Goal: Information Seeking & Learning: Learn about a topic

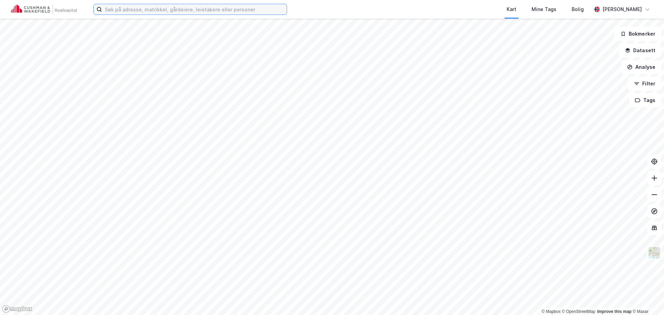
click at [184, 4] on input at bounding box center [194, 9] width 185 height 10
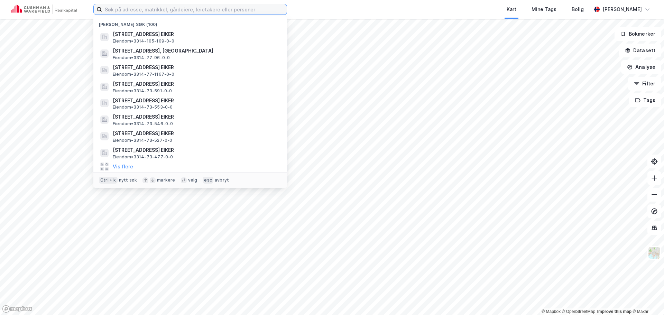
paste input "Sandslimarka 55, 5254 Sandsli"
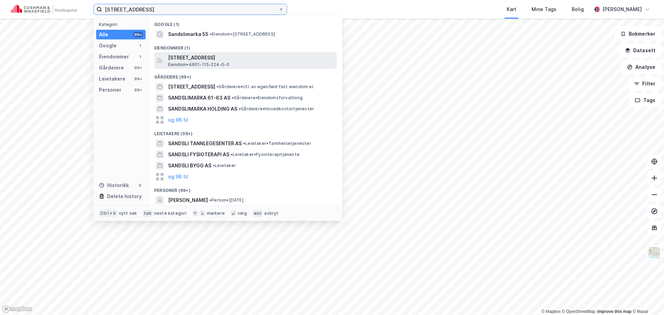
type input "Sandslimarka 55, 5254 Sandsli"
click at [239, 54] on span "[STREET_ADDRESS]" at bounding box center [251, 58] width 166 height 8
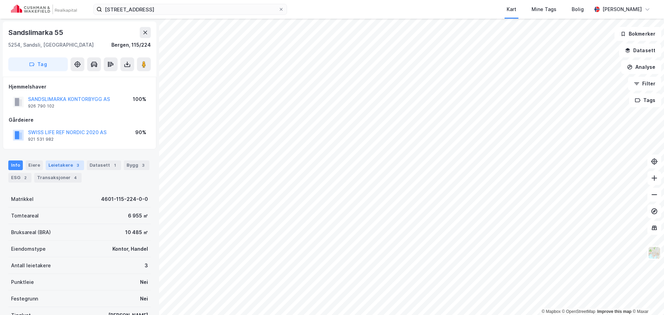
click at [70, 166] on div "Leietakere 3" at bounding box center [65, 166] width 38 height 10
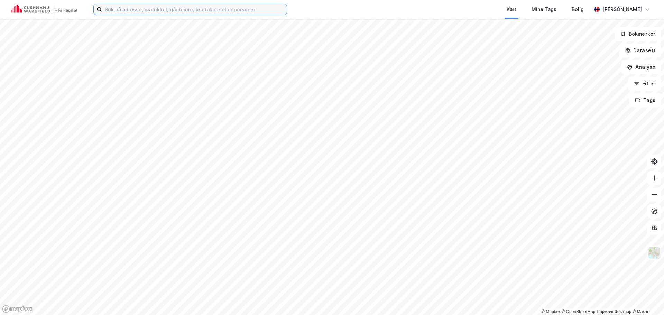
click at [253, 9] on input at bounding box center [194, 9] width 185 height 10
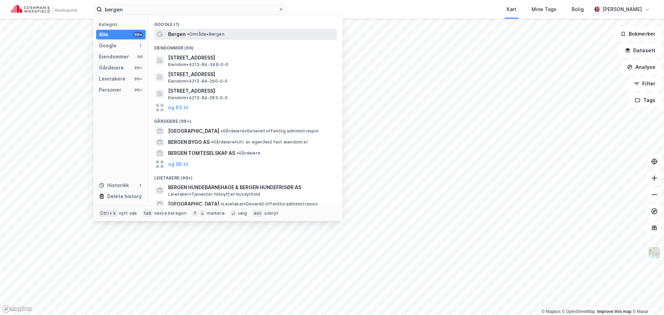
click at [275, 35] on div "Bergen • Område • [GEOGRAPHIC_DATA]" at bounding box center [252, 34] width 168 height 8
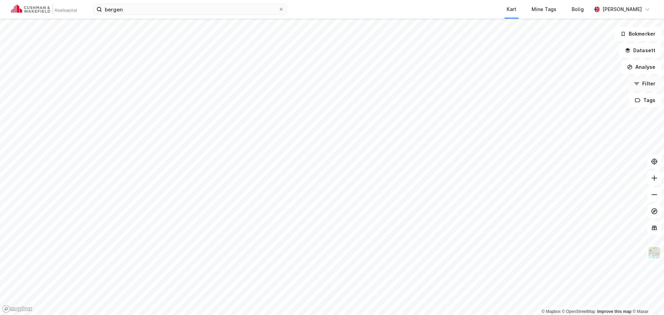
click at [647, 83] on button "Filter" at bounding box center [644, 84] width 33 height 14
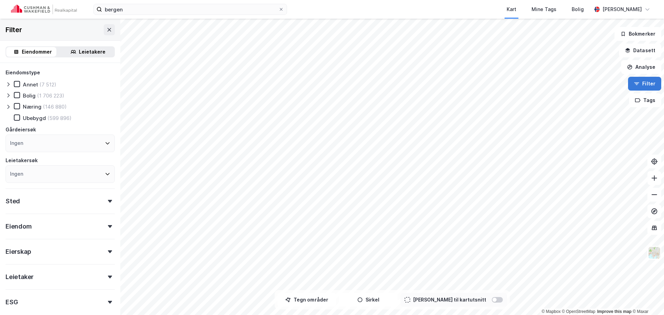
click at [647, 83] on button "Filter" at bounding box center [644, 84] width 33 height 14
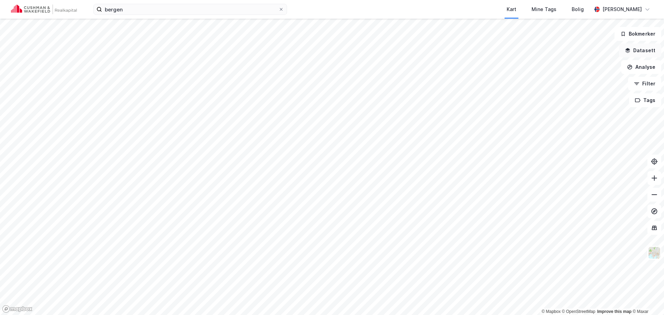
click at [648, 53] on button "Datasett" at bounding box center [640, 51] width 42 height 14
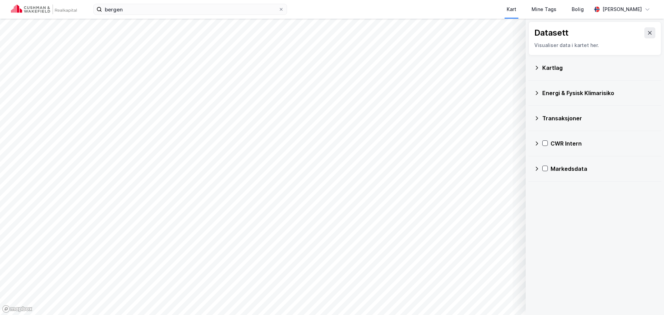
click at [534, 73] on div "Kartlag" at bounding box center [595, 67] width 133 height 25
click at [537, 70] on icon at bounding box center [537, 68] width 6 height 6
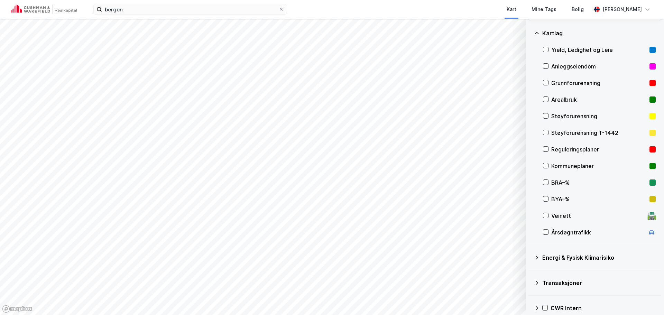
scroll to position [69, 0]
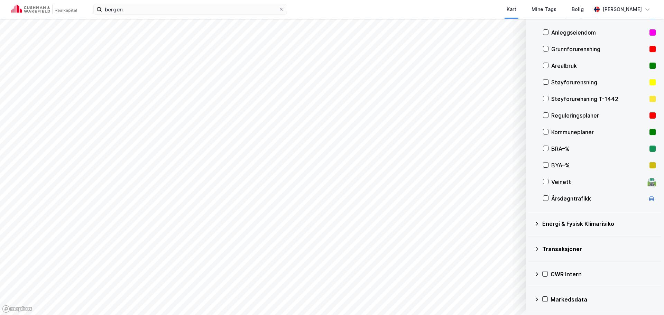
click at [538, 296] on div "Markedsdata" at bounding box center [595, 299] width 122 height 17
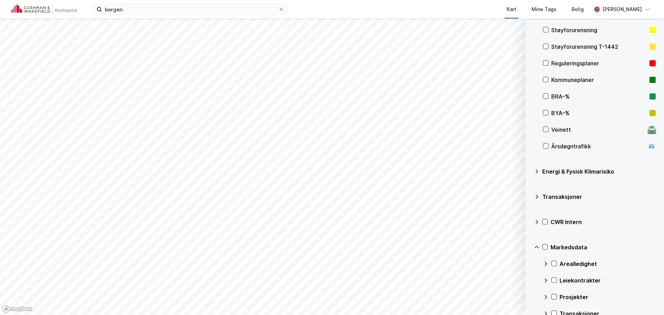
scroll to position [135, 0]
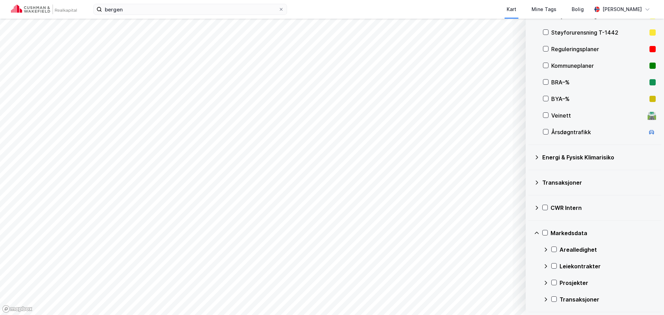
click at [547, 283] on icon at bounding box center [546, 283] width 2 height 4
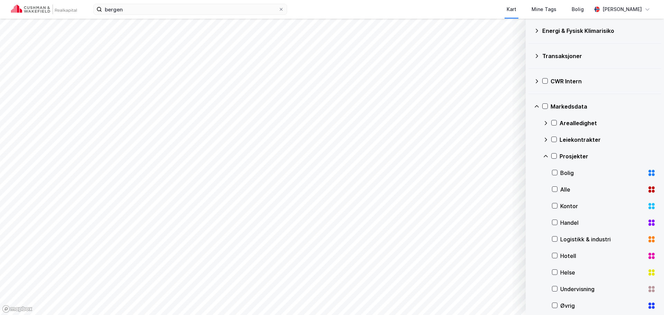
scroll to position [273, 0]
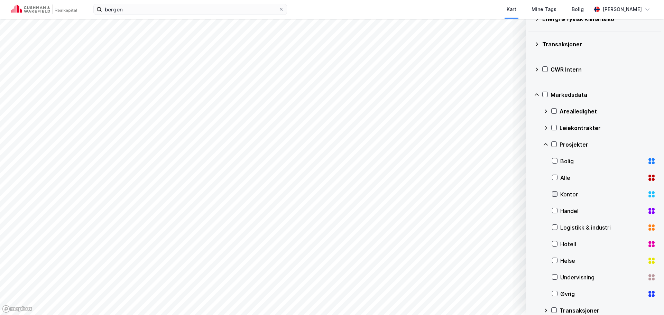
click at [556, 194] on icon at bounding box center [555, 194] width 5 height 5
click at [302, 171] on text "8" at bounding box center [301, 168] width 3 height 6
click at [301, 170] on text "8" at bounding box center [301, 168] width 3 height 6
click at [311, 191] on text "4" at bounding box center [312, 191] width 3 height 6
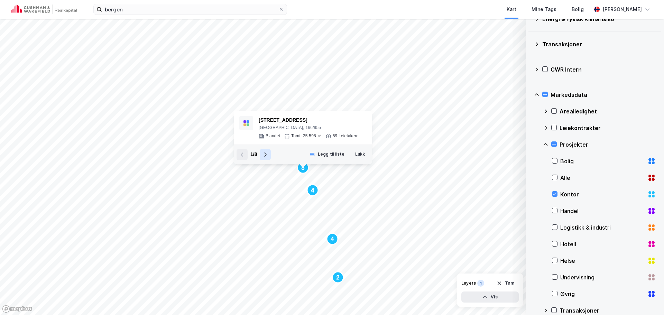
click at [266, 154] on icon at bounding box center [266, 155] width 2 height 4
click at [266, 154] on icon at bounding box center [266, 155] width 6 height 6
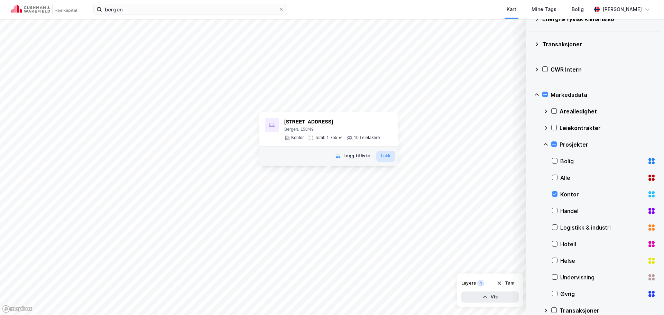
click at [386, 155] on button "Lukk" at bounding box center [386, 156] width 19 height 11
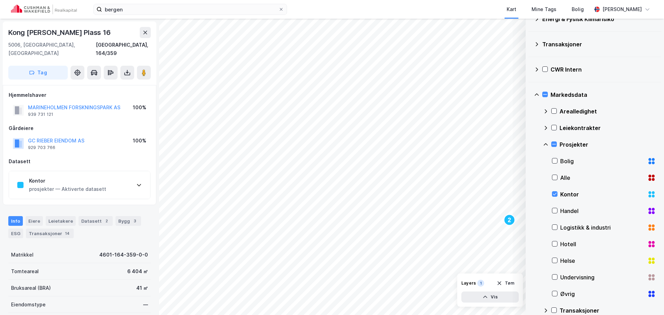
click at [130, 174] on div "Kontor prosjekter — Aktiverte datasett" at bounding box center [79, 185] width 141 height 28
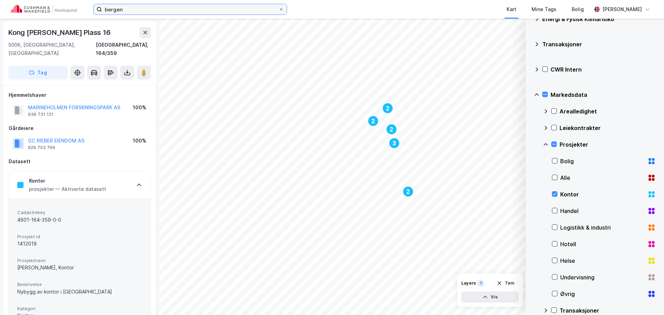
click at [254, 13] on input "bergen" at bounding box center [190, 9] width 176 height 10
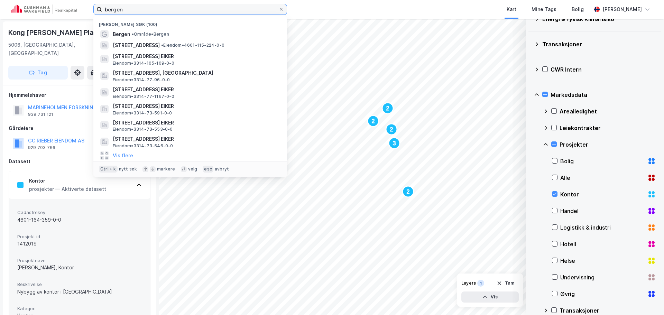
click at [254, 13] on input "bergen" at bounding box center [190, 9] width 176 height 10
click at [253, 12] on input "bergen" at bounding box center [190, 9] width 176 height 10
paste input "SpareBank 1 SR-Bank"
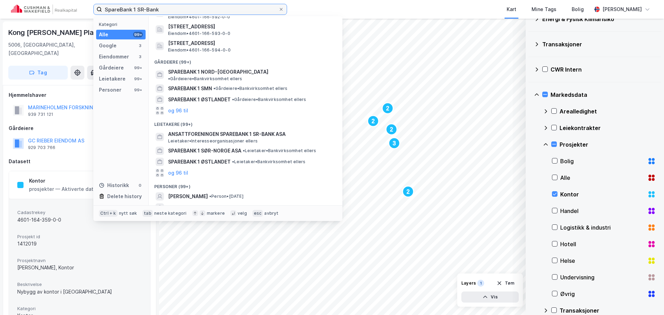
scroll to position [65, 0]
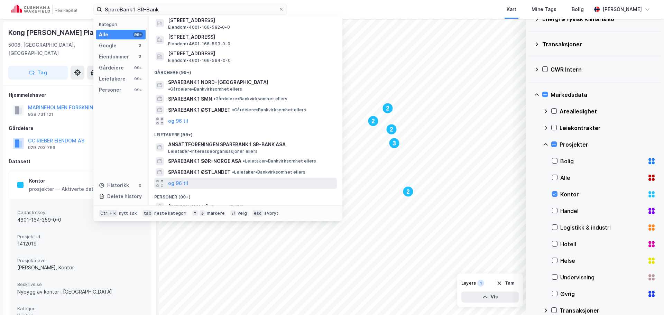
click at [274, 178] on div "og 96 til" at bounding box center [245, 183] width 183 height 11
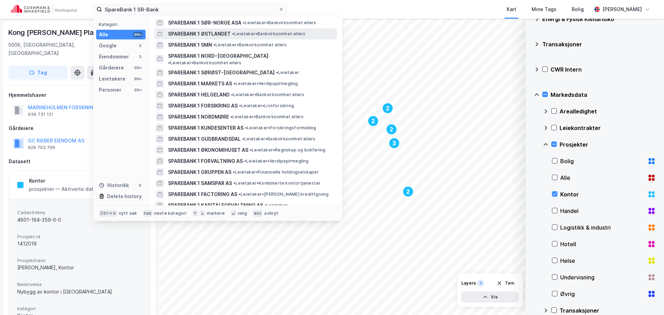
scroll to position [238, 0]
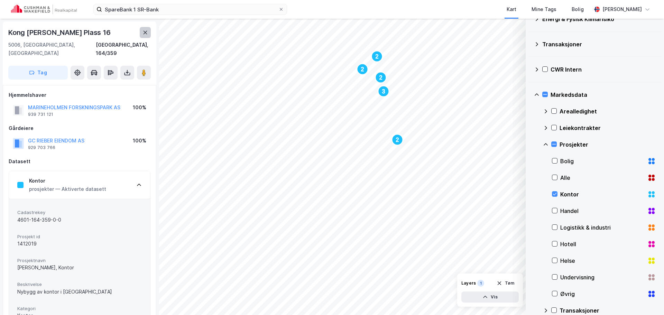
click at [144, 33] on icon at bounding box center [146, 33] width 6 height 6
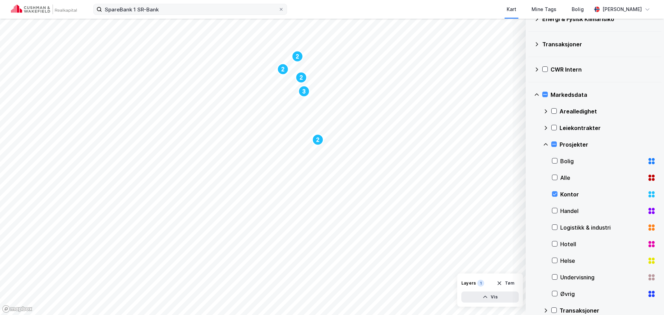
click at [233, 4] on label "SpareBank 1 SR-Bank" at bounding box center [190, 9] width 194 height 11
click at [233, 4] on input "SpareBank 1 SR-Bank" at bounding box center [190, 9] width 176 height 10
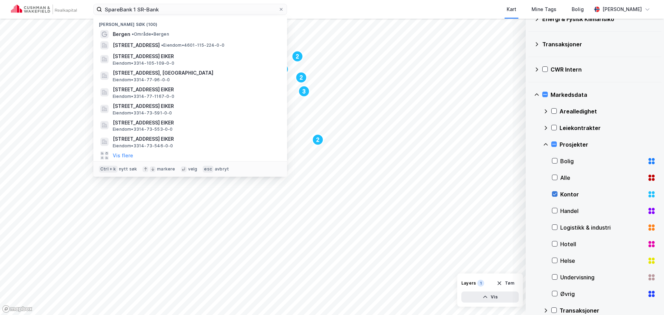
click at [555, 193] on icon at bounding box center [555, 194] width 5 height 5
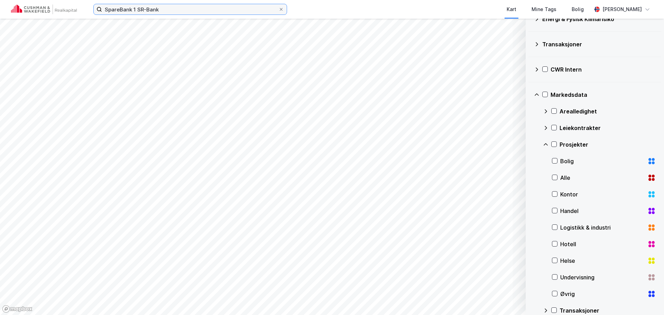
click at [244, 10] on input "SpareBank 1 SR-Bank" at bounding box center [190, 9] width 176 height 10
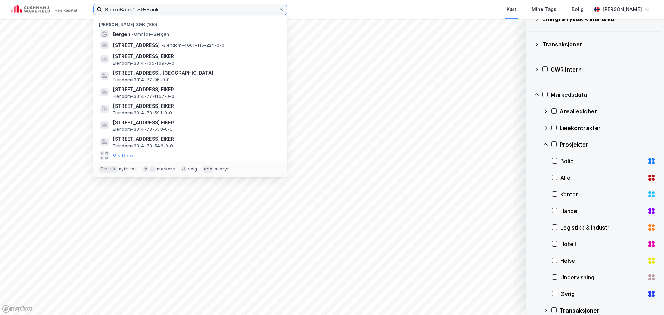
click at [244, 10] on input "SpareBank 1 SR-Bank" at bounding box center [190, 9] width 176 height 10
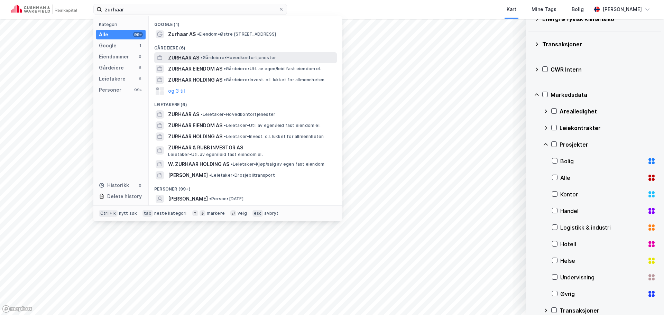
click at [233, 54] on div "ZURHAAR AS • Gårdeiere • Hovedkontortjenester" at bounding box center [252, 58] width 168 height 8
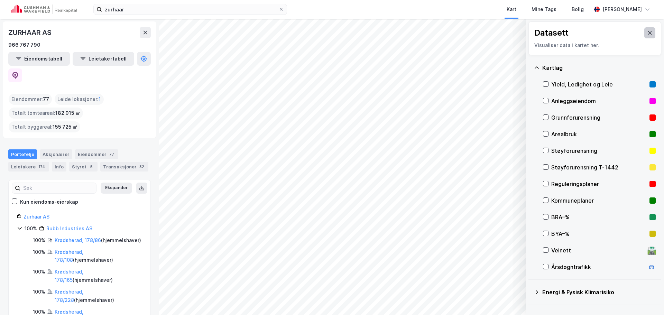
click at [648, 31] on icon at bounding box center [651, 33] width 6 height 6
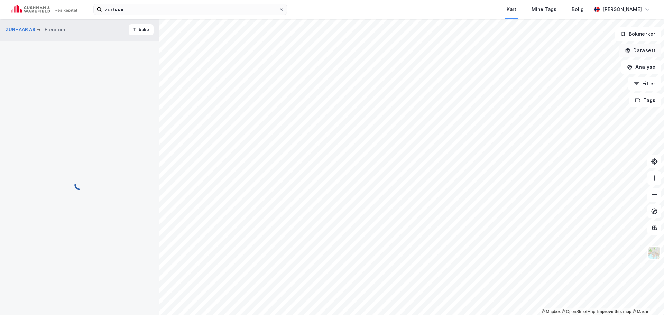
scroll to position [1, 0]
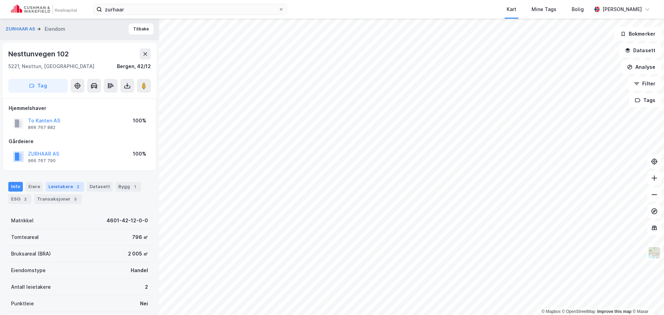
click at [75, 186] on div "2" at bounding box center [77, 186] width 7 height 7
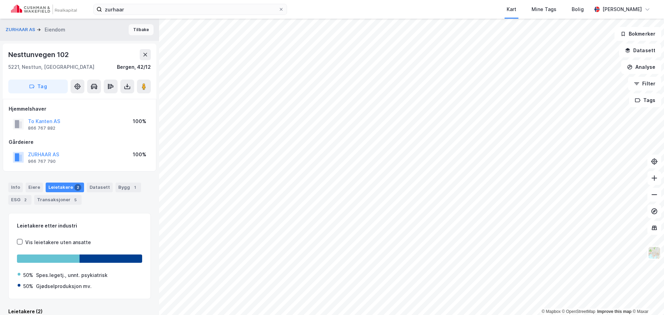
click at [138, 28] on button "Tilbake" at bounding box center [141, 29] width 25 height 11
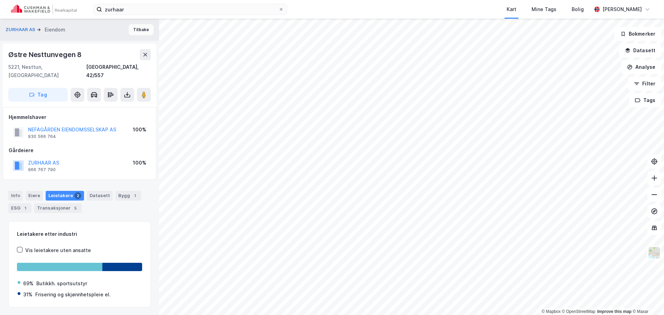
click at [146, 30] on button "Tilbake" at bounding box center [141, 29] width 25 height 11
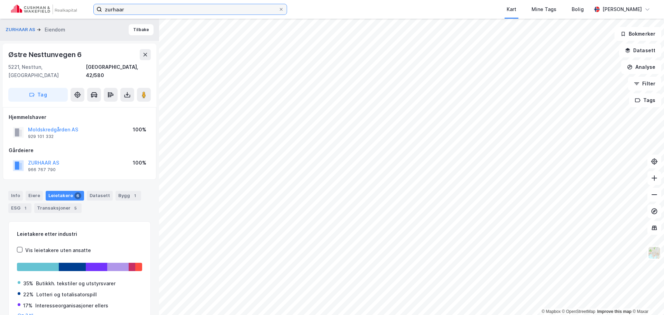
click at [255, 11] on input "zurhaar" at bounding box center [190, 9] width 176 height 10
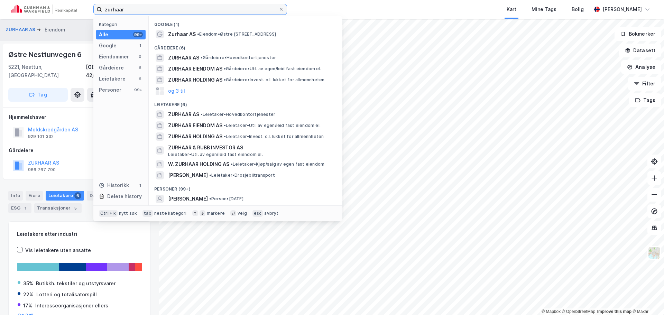
click at [255, 11] on input "zurhaar" at bounding box center [190, 9] width 176 height 10
click at [254, 10] on input "zurhaar" at bounding box center [190, 9] width 176 height 10
paste input "[STREET_ADDRESS]"
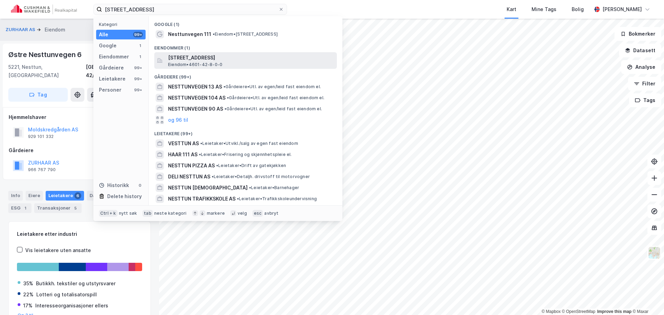
click at [242, 61] on span "[STREET_ADDRESS]" at bounding box center [251, 58] width 166 height 8
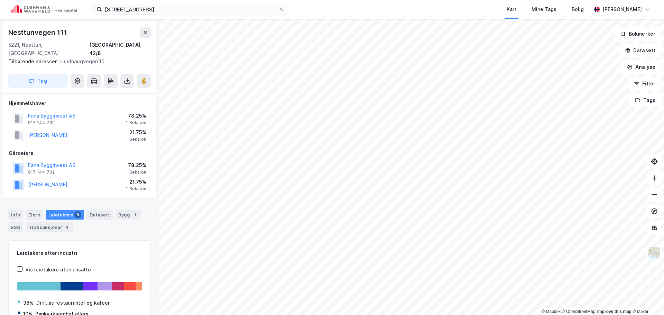
scroll to position [2, 0]
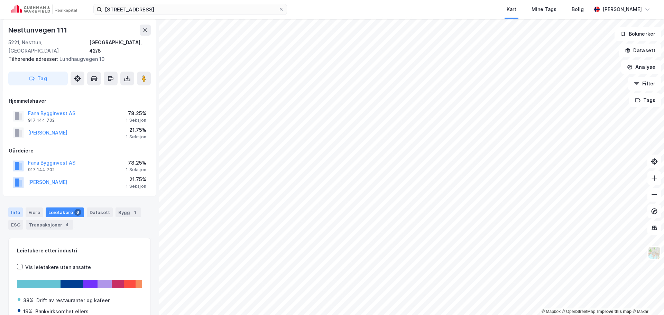
click at [20, 208] on div "Info" at bounding box center [15, 213] width 15 height 10
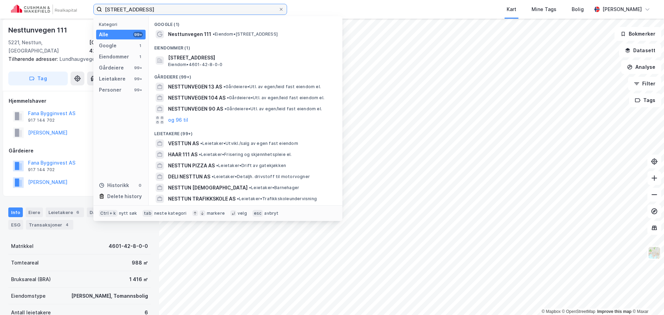
click at [226, 11] on input "[STREET_ADDRESS]" at bounding box center [190, 9] width 176 height 10
click at [224, 11] on input "[STREET_ADDRESS]" at bounding box center [190, 9] width 176 height 10
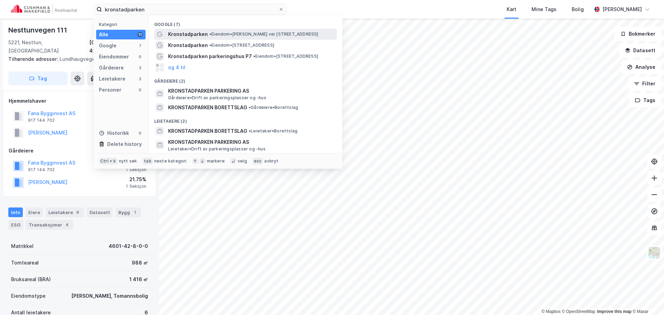
click at [241, 34] on span "• Eiendom • [PERSON_NAME][STREET_ADDRESS]" at bounding box center [263, 34] width 109 height 6
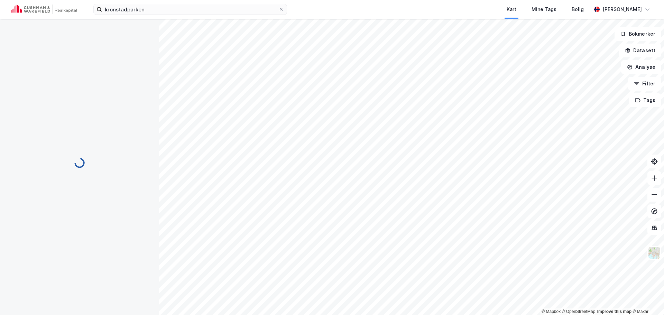
scroll to position [2, 0]
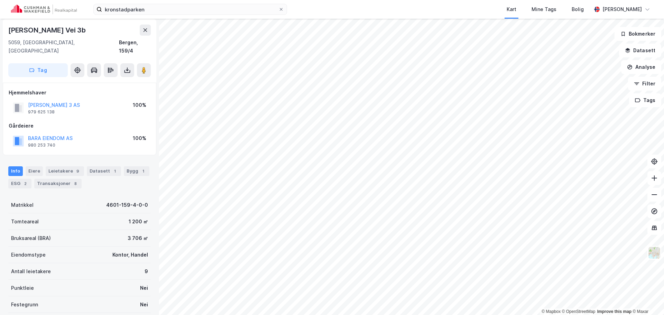
scroll to position [2, 0]
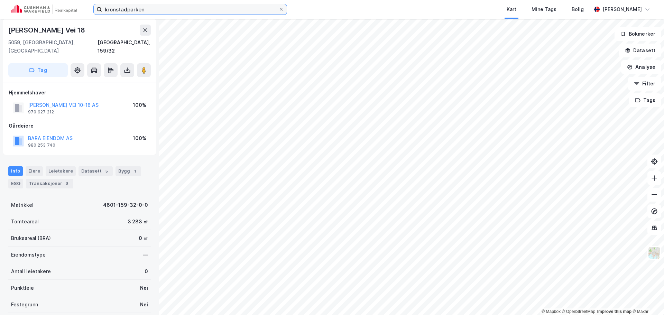
click at [154, 6] on input "kronstadparken" at bounding box center [190, 9] width 176 height 10
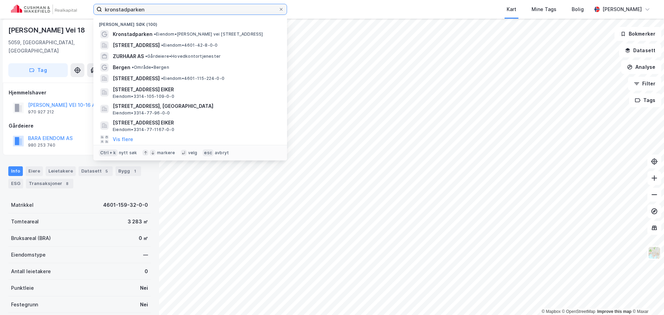
click at [154, 6] on input "kronstadparken" at bounding box center [190, 9] width 176 height 10
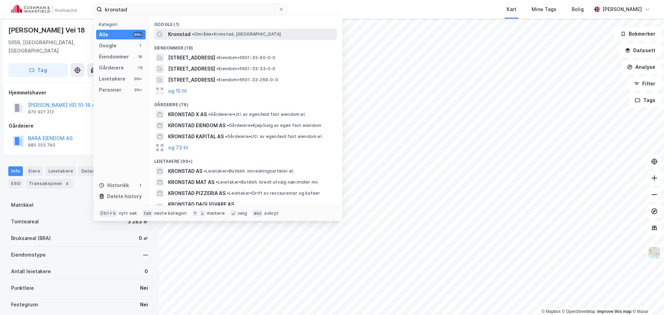
click at [200, 31] on div "Kronstad • Område • [GEOGRAPHIC_DATA], [GEOGRAPHIC_DATA]" at bounding box center [252, 34] width 168 height 8
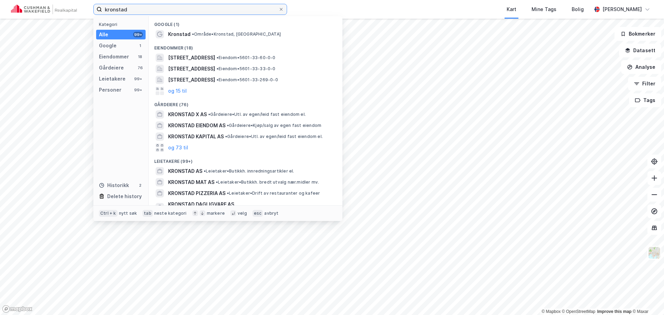
click at [209, 10] on input "kronstad" at bounding box center [190, 9] width 176 height 10
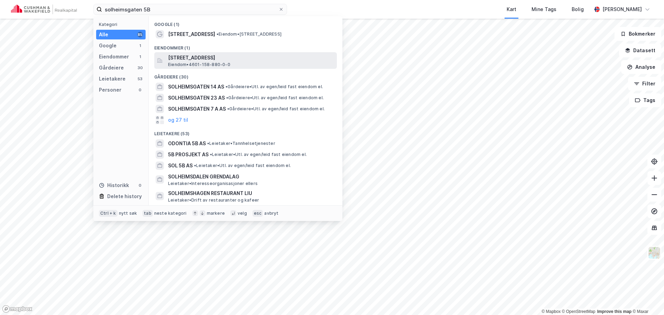
click at [207, 58] on span "[STREET_ADDRESS]" at bounding box center [251, 58] width 166 height 8
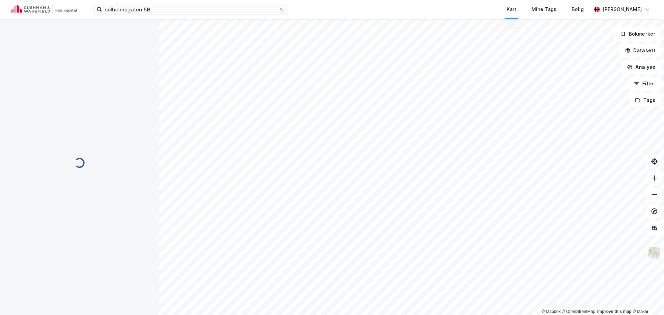
scroll to position [2, 0]
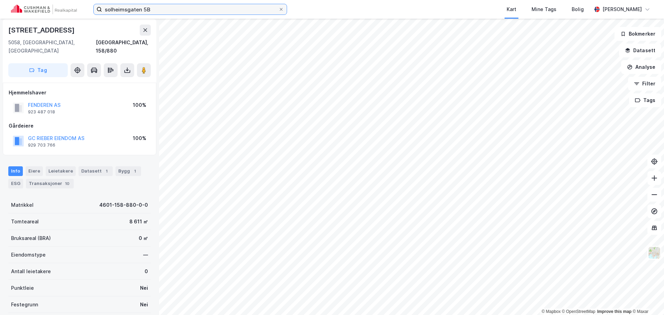
click at [238, 6] on input "solheimsgaten 5B" at bounding box center [190, 9] width 176 height 10
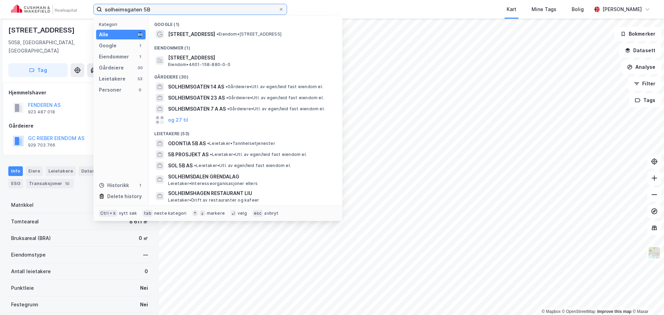
click at [238, 6] on input "solheimsgaten 5B" at bounding box center [190, 9] width 176 height 10
paste input "Vestre Torggaten 5"
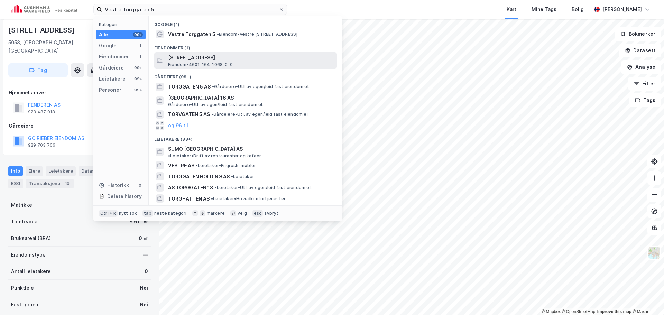
click at [278, 62] on span "[STREET_ADDRESS]" at bounding box center [251, 58] width 166 height 8
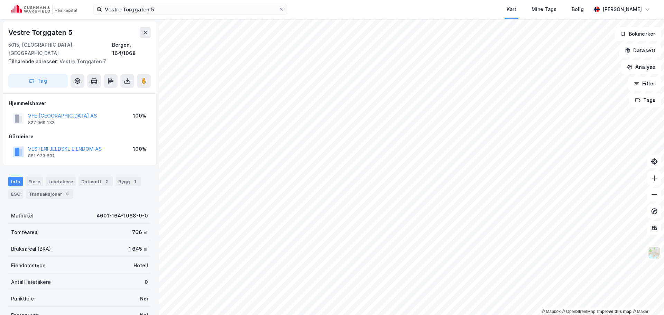
scroll to position [2, 0]
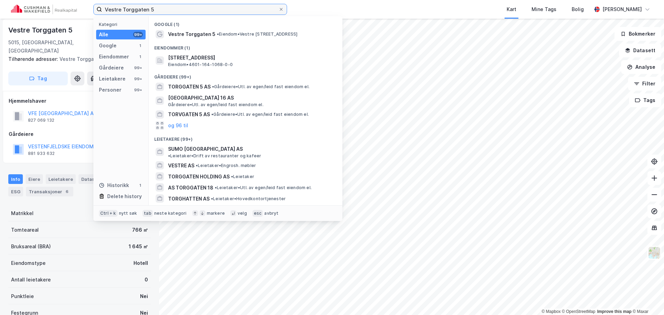
click at [264, 11] on input "Vestre Torggaten 5" at bounding box center [190, 9] width 176 height 10
click at [264, 10] on input "Vestre Torggaten 5" at bounding box center [190, 9] width 176 height 10
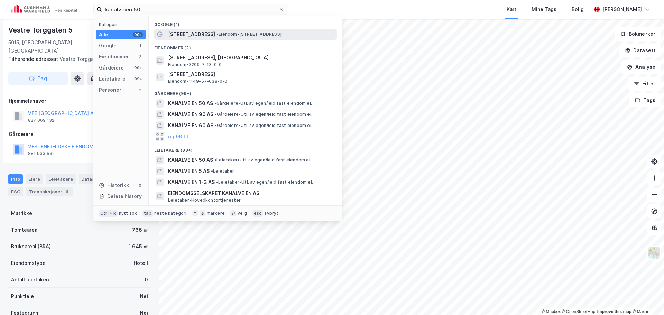
click at [278, 35] on span "• Eiendom • [STREET_ADDRESS]" at bounding box center [249, 34] width 65 height 6
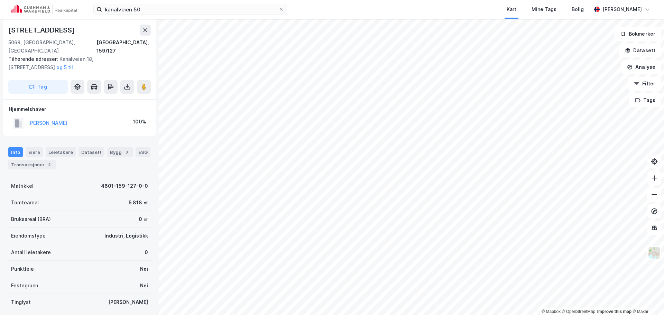
scroll to position [2, 0]
click at [231, 11] on input "kanalveien 50" at bounding box center [190, 9] width 176 height 10
click at [231, 10] on input "kanalveien 50" at bounding box center [190, 9] width 176 height 10
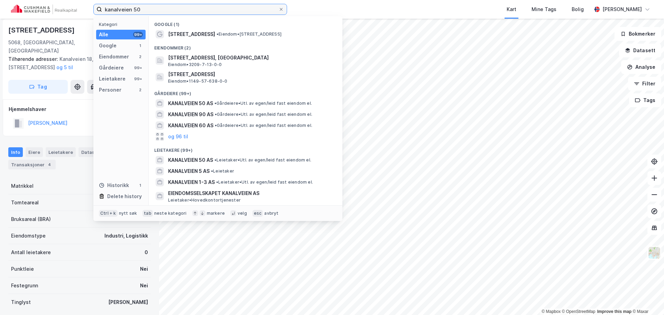
click at [230, 10] on input "kanalveien 50" at bounding box center [190, 9] width 176 height 10
click at [229, 9] on input "kanalveien 50" at bounding box center [190, 9] width 176 height 10
paste input "[STREET_ADDRESS]"
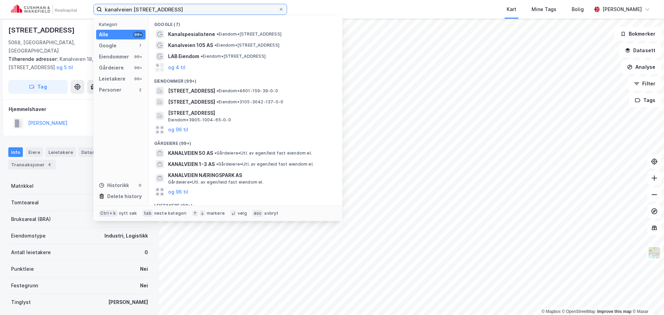
click at [219, 12] on input "kanalveien [STREET_ADDRESS]" at bounding box center [190, 9] width 176 height 10
drag, startPoint x: 219, startPoint y: 12, endPoint x: 89, endPoint y: 11, distance: 129.8
click at [90, 11] on div "kanalveien 50Kanalveien 50 Kategori Alle 99+ Google 7 Eiendommer 99+ Gårdeiere …" at bounding box center [332, 9] width 664 height 19
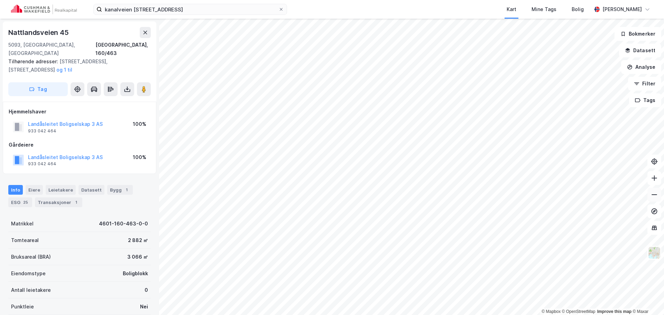
scroll to position [2, 0]
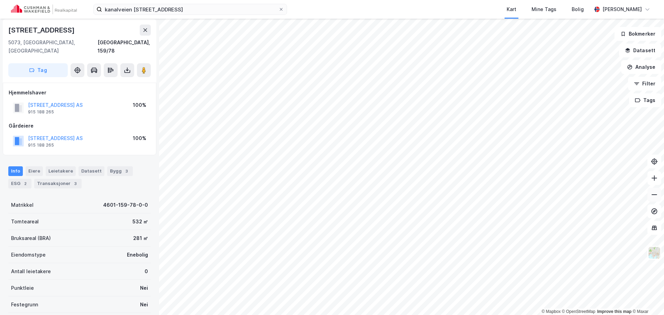
scroll to position [2, 0]
click at [230, 13] on input "kanalveien [STREET_ADDRESS]" at bounding box center [190, 9] width 176 height 10
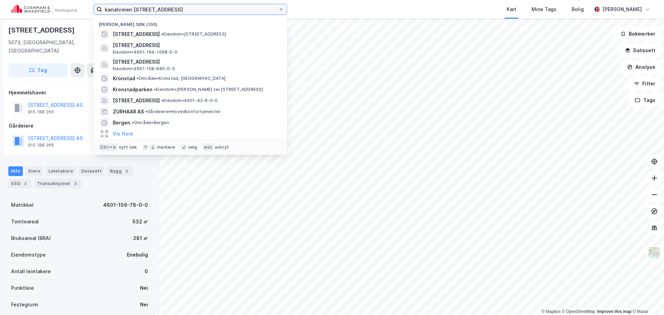
click at [230, 13] on input "kanalveien [STREET_ADDRESS]" at bounding box center [190, 9] width 176 height 10
click at [230, 12] on input "kanalveien [STREET_ADDRESS]" at bounding box center [190, 9] width 176 height 10
click at [229, 12] on input "kanalveien [STREET_ADDRESS]" at bounding box center [190, 9] width 176 height 10
click at [228, 12] on input "kanalveien [STREET_ADDRESS]" at bounding box center [190, 9] width 176 height 10
click at [228, 11] on input "kanalveien [STREET_ADDRESS]" at bounding box center [190, 9] width 176 height 10
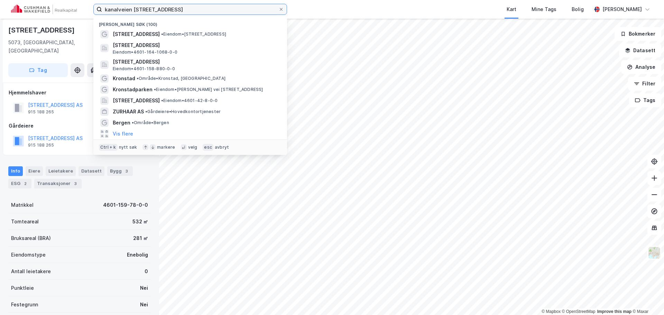
click at [228, 11] on input "kanalveien [STREET_ADDRESS]" at bounding box center [190, 9] width 176 height 10
click at [227, 11] on input "kanalveien [STREET_ADDRESS]" at bounding box center [190, 9] width 176 height 10
paste input "[PERSON_NAME] vei 18"
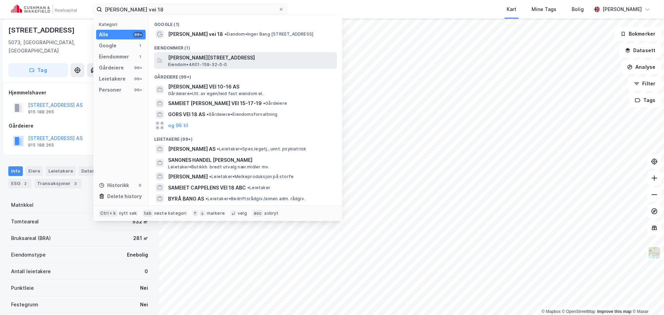
click at [233, 59] on span "[PERSON_NAME][STREET_ADDRESS]" at bounding box center [251, 58] width 166 height 8
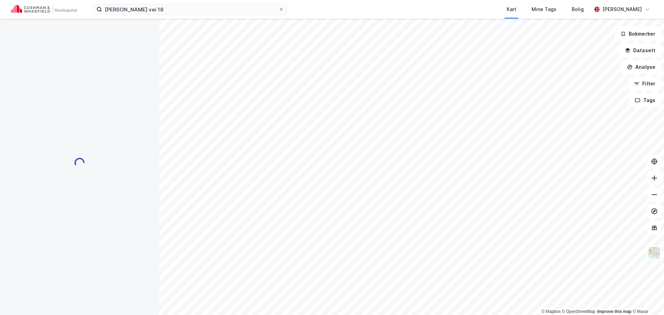
scroll to position [2, 0]
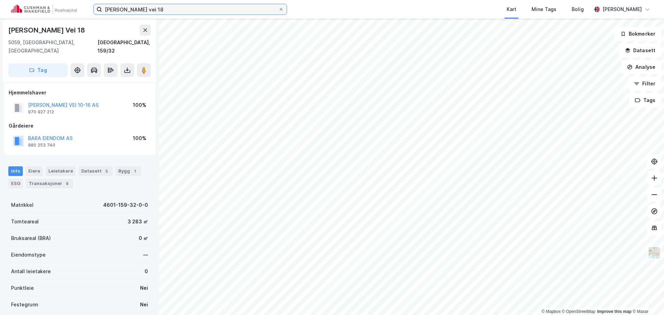
click at [201, 8] on input "[PERSON_NAME] vei 18" at bounding box center [190, 9] width 176 height 10
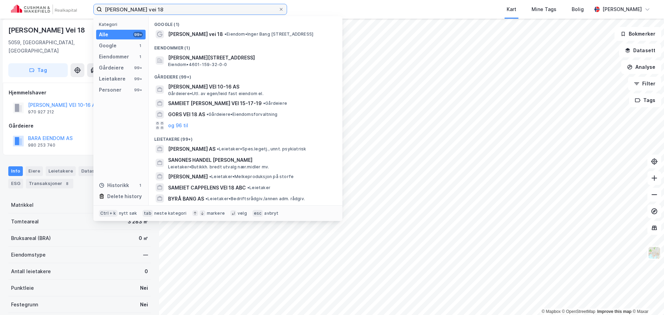
click at [201, 8] on input "[PERSON_NAME] vei 18" at bounding box center [190, 9] width 176 height 10
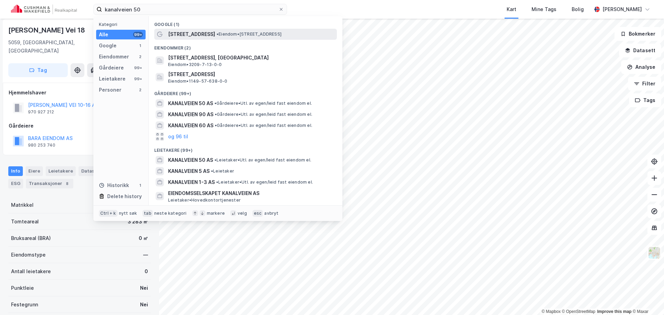
click at [253, 36] on span "• Eiendom • [STREET_ADDRESS]" at bounding box center [249, 34] width 65 height 6
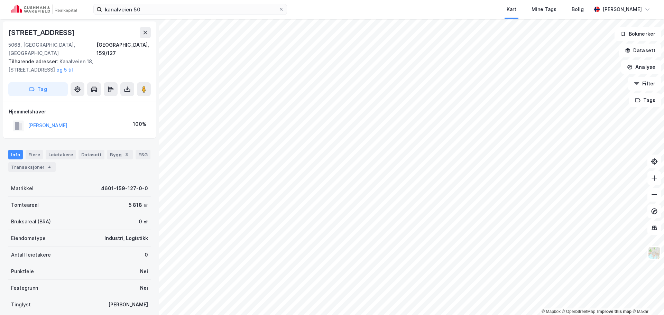
scroll to position [2, 0]
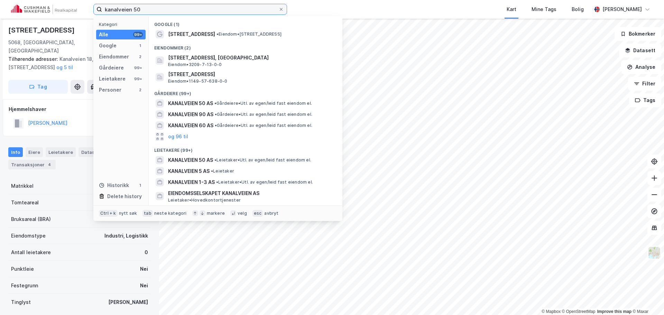
click at [211, 13] on input "kanalveien 50" at bounding box center [190, 9] width 176 height 10
click at [210, 12] on input "kanalveien 50" at bounding box center [190, 9] width 176 height 10
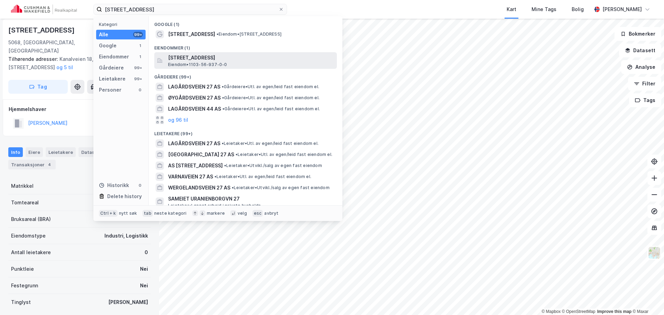
click at [219, 54] on span "[STREET_ADDRESS]" at bounding box center [251, 58] width 166 height 8
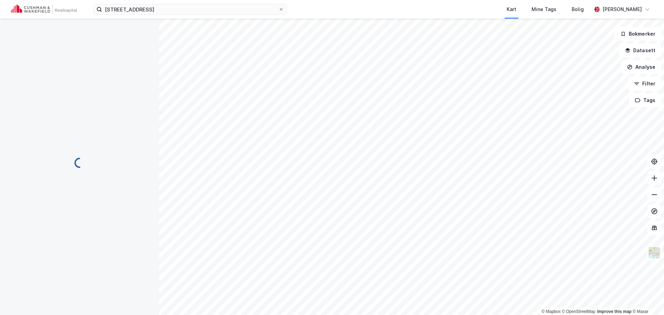
scroll to position [2, 0]
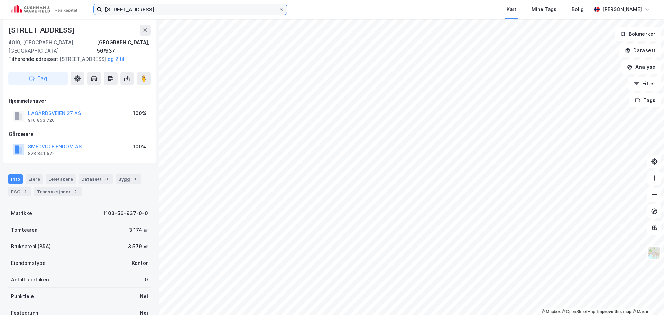
click at [131, 9] on input "[STREET_ADDRESS]" at bounding box center [190, 9] width 176 height 10
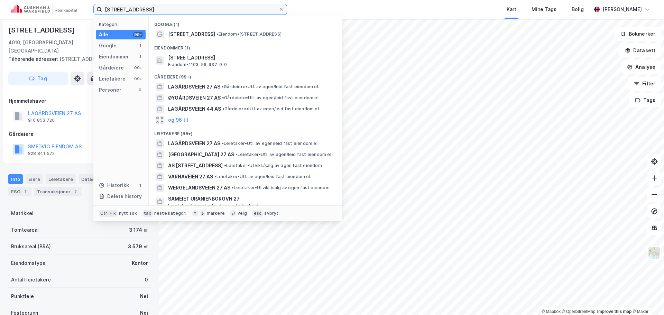
click at [131, 9] on input "[STREET_ADDRESS]" at bounding box center [190, 9] width 176 height 10
paste input "[STREET_ADDRESS]"
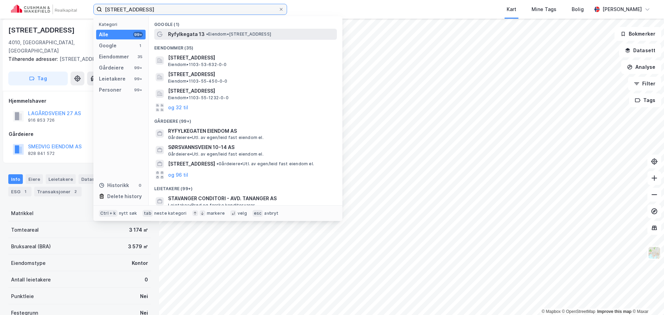
type input "[STREET_ADDRESS]"
click at [271, 38] on div "Ryfylkegata 13 • Eiendom • [STREET_ADDRESS]" at bounding box center [252, 34] width 168 height 8
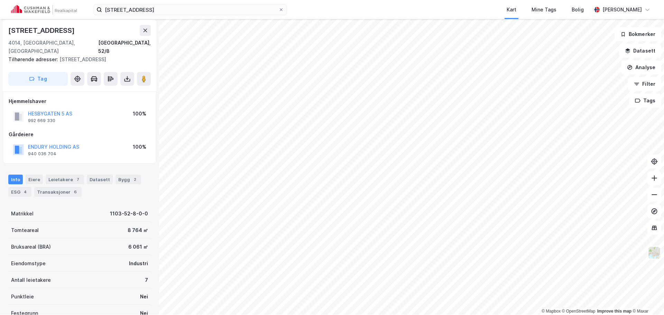
scroll to position [2, 0]
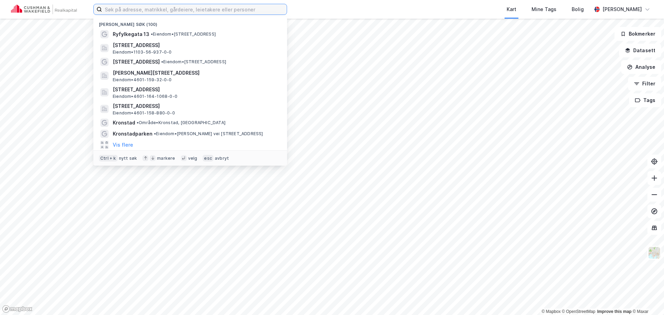
click at [223, 8] on input at bounding box center [194, 9] width 185 height 10
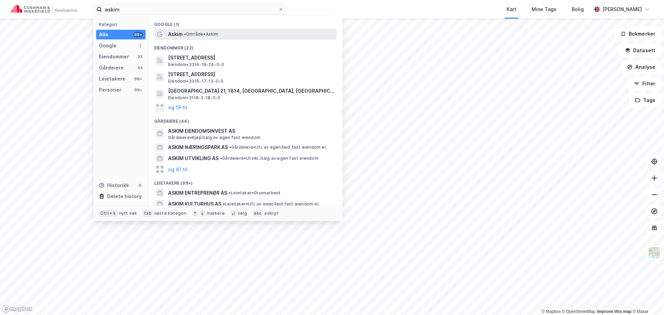
click at [261, 38] on div "Askim • Område • Askim" at bounding box center [245, 34] width 183 height 11
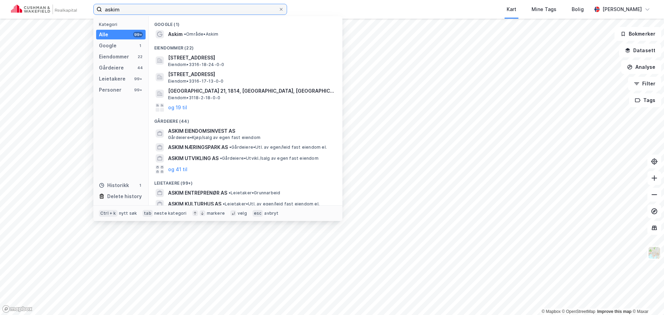
click at [196, 9] on input "askim" at bounding box center [190, 9] width 176 height 10
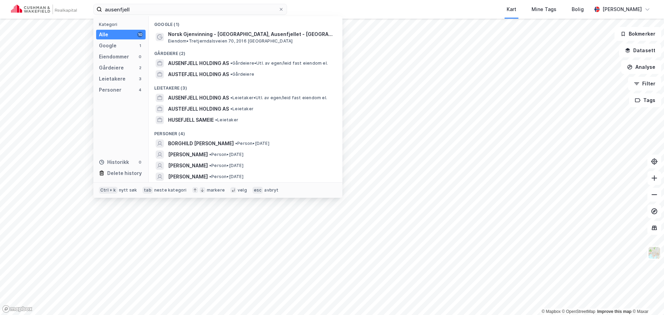
click at [248, 26] on div "Google (1)" at bounding box center [246, 22] width 194 height 12
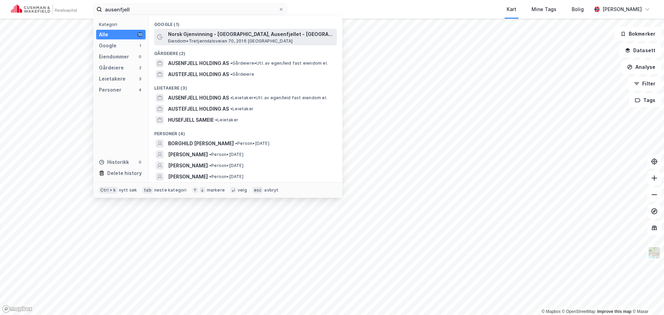
click at [249, 30] on span "Norsk Gjenvinning - Sørum, Ausenfjellet - Akershus" at bounding box center [251, 34] width 166 height 8
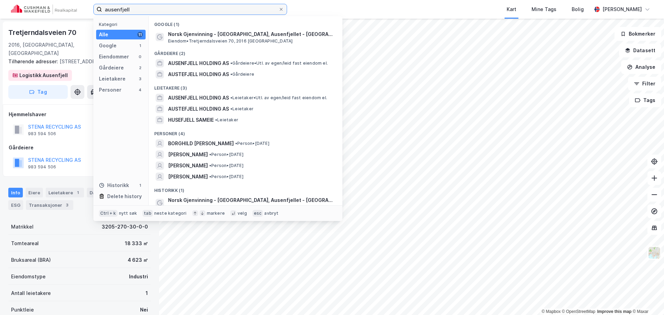
click at [220, 10] on input "ausenfjell" at bounding box center [190, 9] width 176 height 10
click at [220, 9] on input "ausenfjell" at bounding box center [190, 9] width 176 height 10
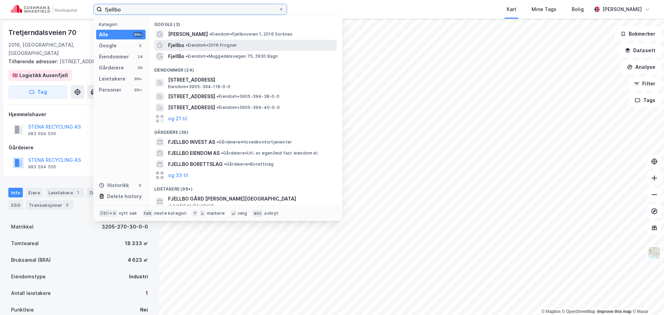
type input "fjellbo"
click at [292, 45] on div "Fjellbo • Eiendom • 2016 Frogner" at bounding box center [252, 45] width 168 height 8
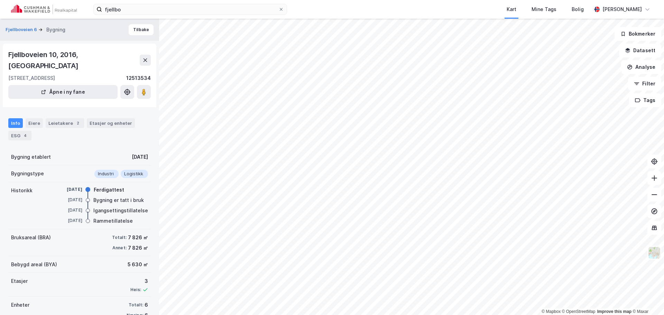
scroll to position [1, 0]
click at [132, 25] on button "Tilbake" at bounding box center [141, 29] width 25 height 11
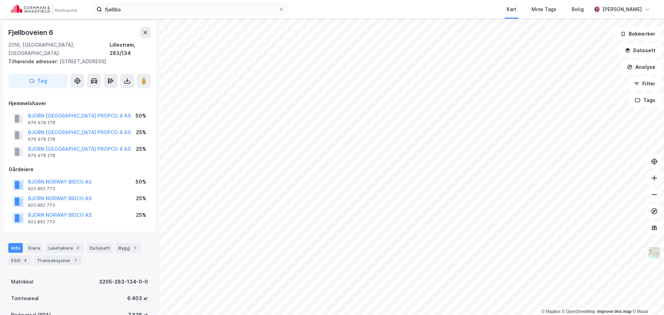
scroll to position [1, 0]
click at [148, 31] on icon at bounding box center [146, 32] width 6 height 6
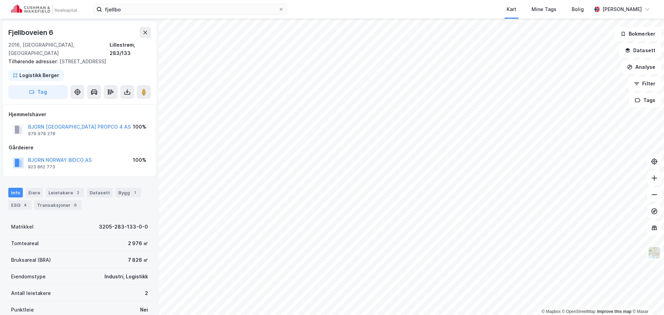
scroll to position [1, 0]
